Goal: Task Accomplishment & Management: Manage account settings

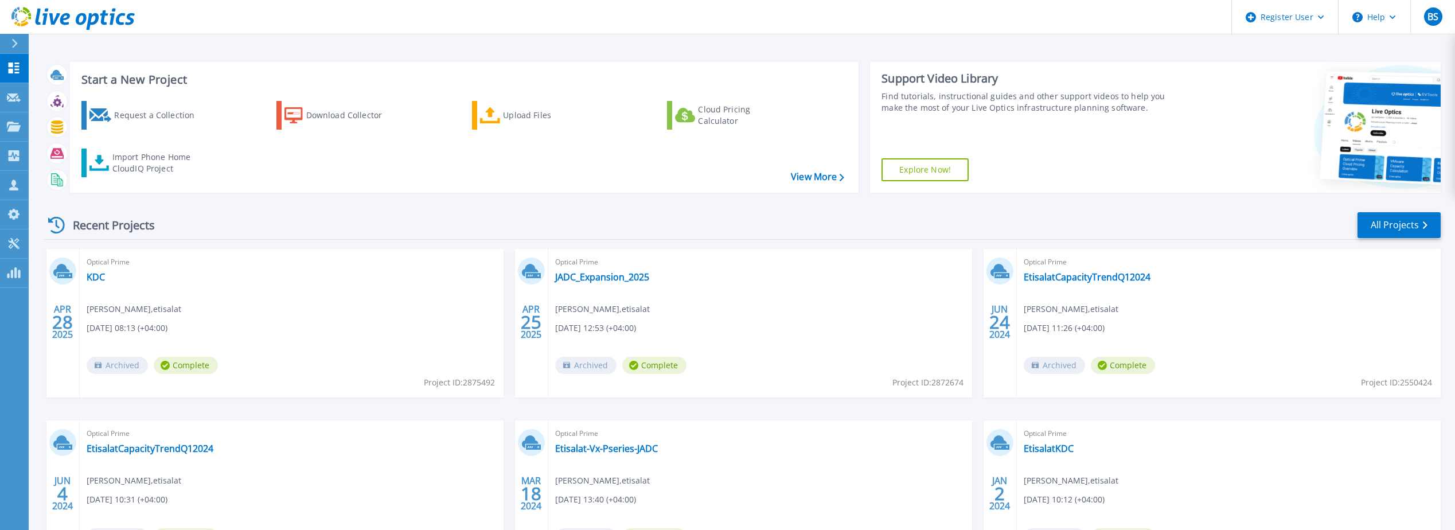
click at [303, 225] on div "Recent Projects All Projects" at bounding box center [742, 225] width 1396 height 29
click at [16, 120] on link "Projects Projects" at bounding box center [14, 126] width 29 height 29
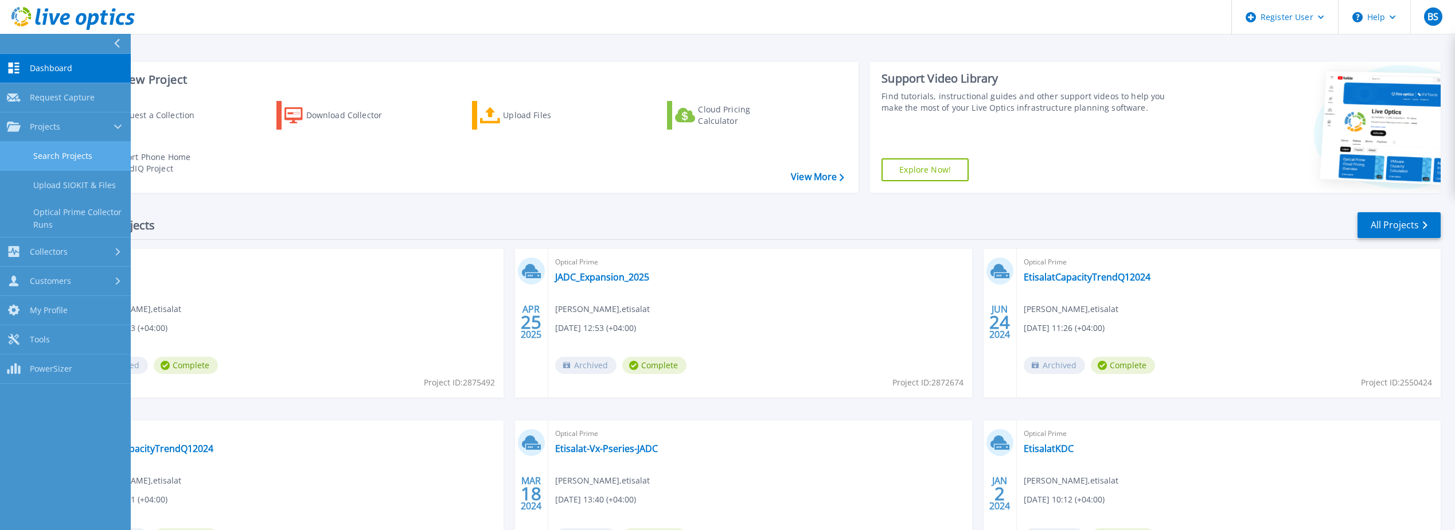
click at [53, 157] on link "Search Projects" at bounding box center [65, 156] width 131 height 29
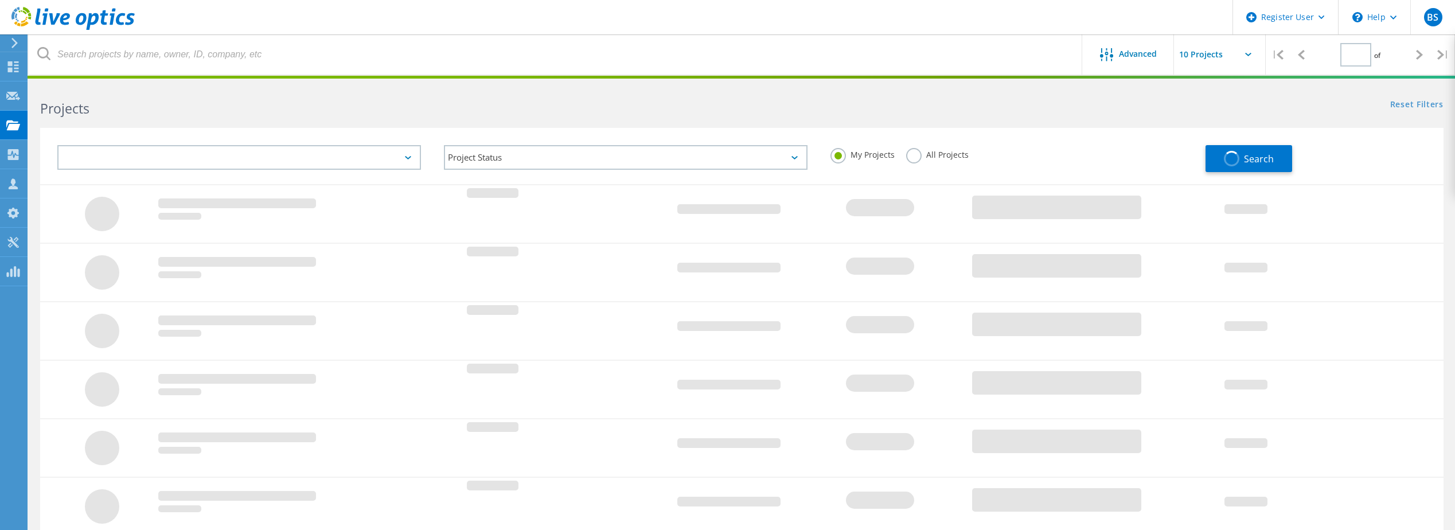
type input "1"
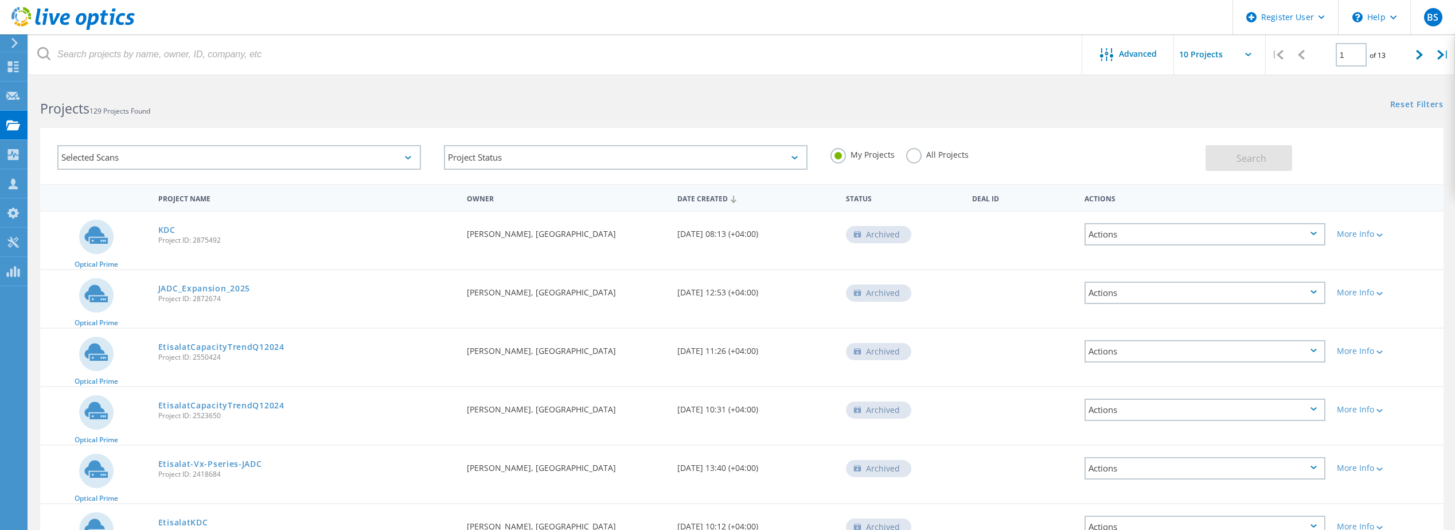
click at [873, 230] on div "Archived" at bounding box center [878, 234] width 65 height 17
click at [1123, 233] on div "Actions" at bounding box center [1204, 234] width 241 height 22
click at [1120, 272] on div "Restore" at bounding box center [1204, 270] width 239 height 18
click at [1162, 290] on div "Actions" at bounding box center [1204, 293] width 241 height 22
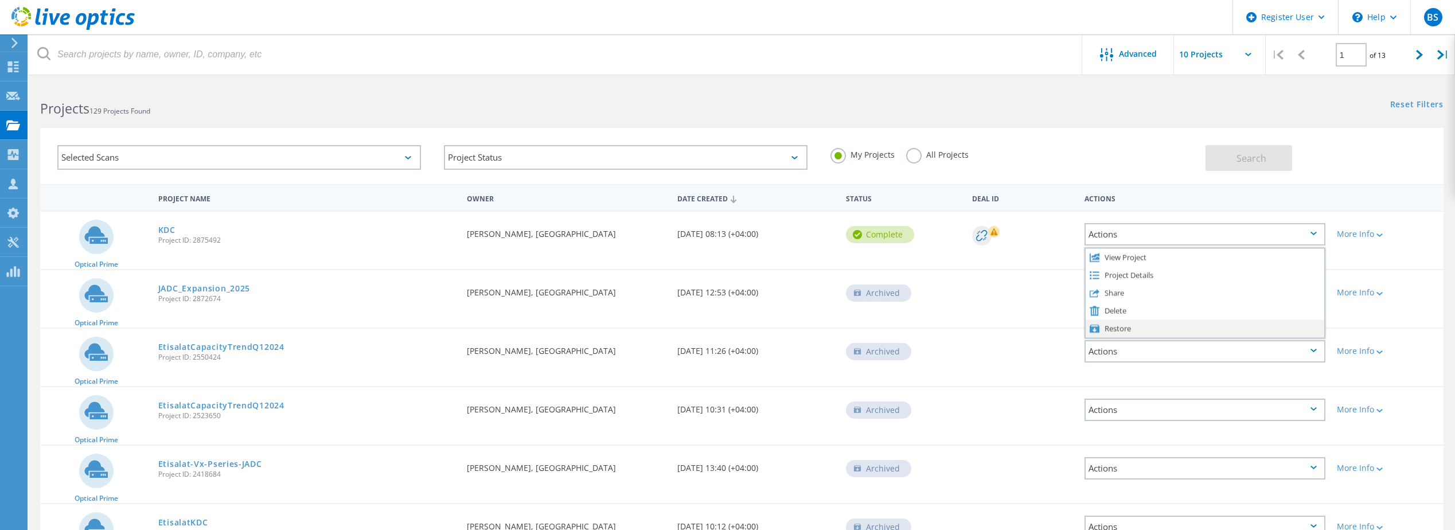
click at [1125, 330] on div "Restore" at bounding box center [1204, 328] width 239 height 18
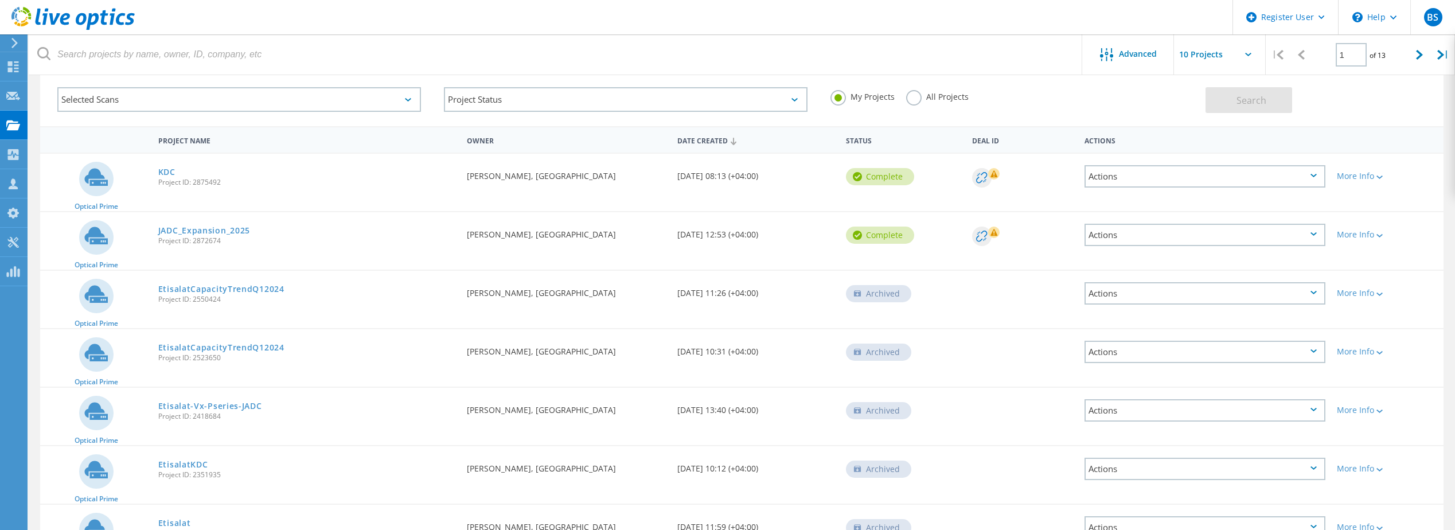
scroll to position [57, 0]
click at [423, 120] on div "Selected Scans" at bounding box center [239, 100] width 386 height 48
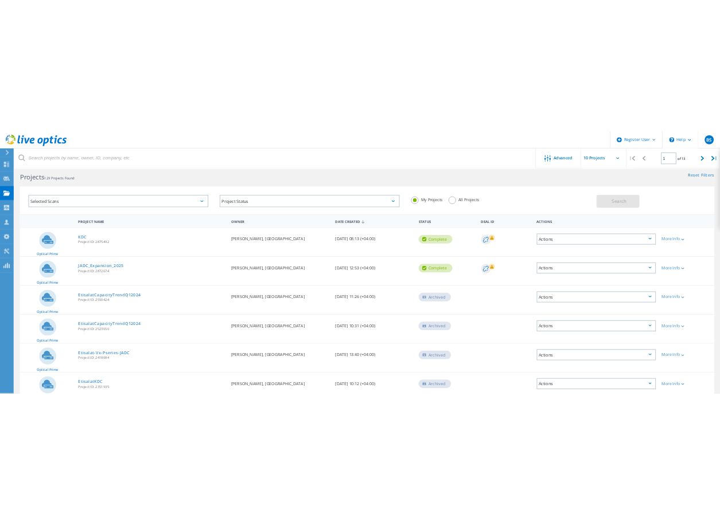
scroll to position [0, 0]
